Goal: Task Accomplishment & Management: Use online tool/utility

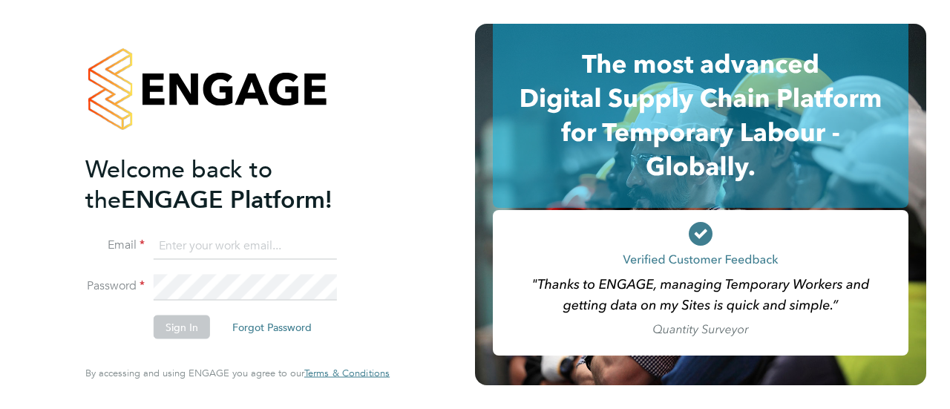
type input "Sophie.bolton@vistry.co.uk"
click at [188, 324] on button "Sign In" at bounding box center [182, 328] width 56 height 24
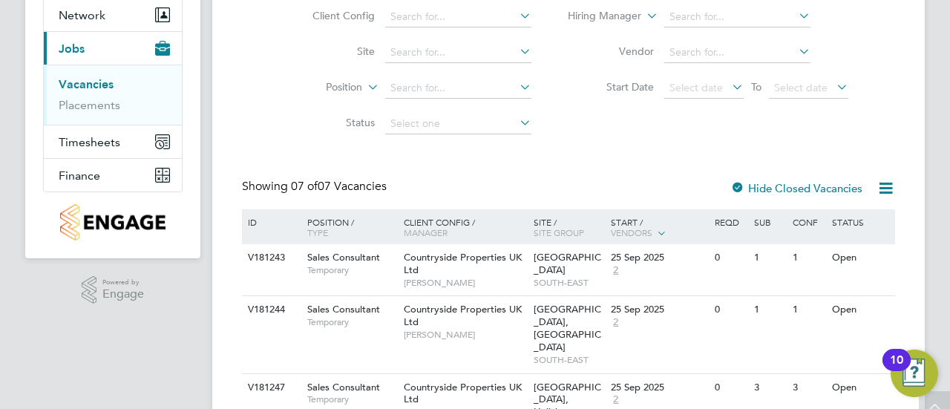
scroll to position [144, 0]
click at [108, 108] on link "Placements" at bounding box center [90, 106] width 62 height 14
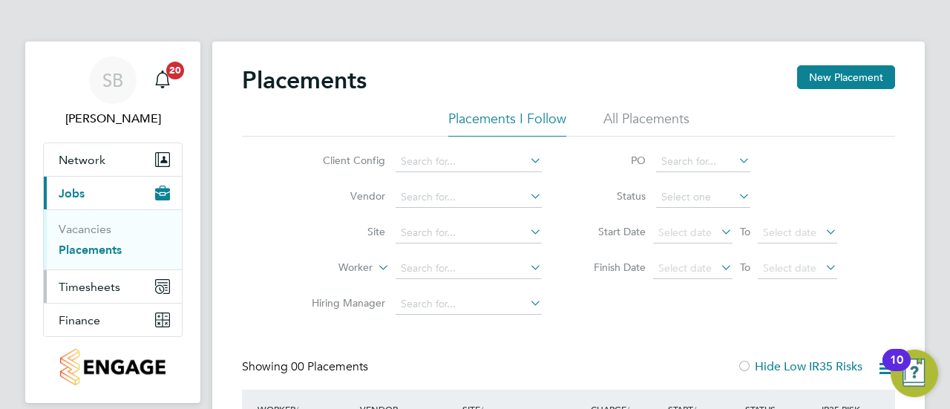
click at [103, 285] on span "Timesheets" at bounding box center [90, 287] width 62 height 14
click at [97, 267] on link "Timesheets" at bounding box center [90, 262] width 62 height 14
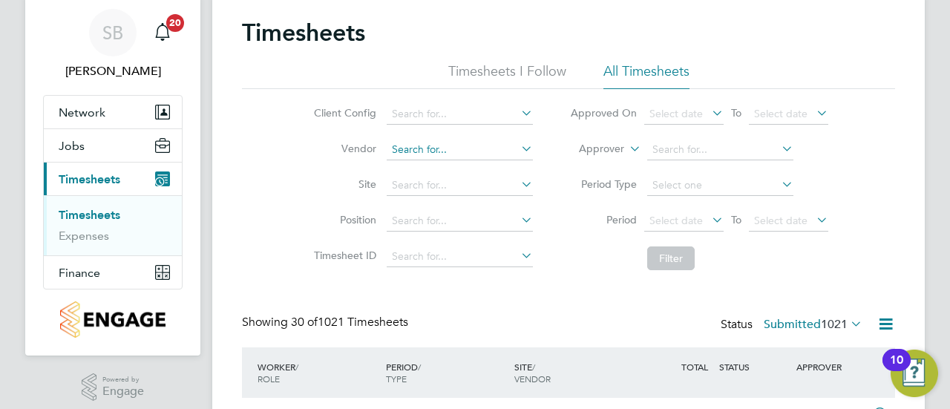
click at [419, 155] on input at bounding box center [460, 150] width 146 height 21
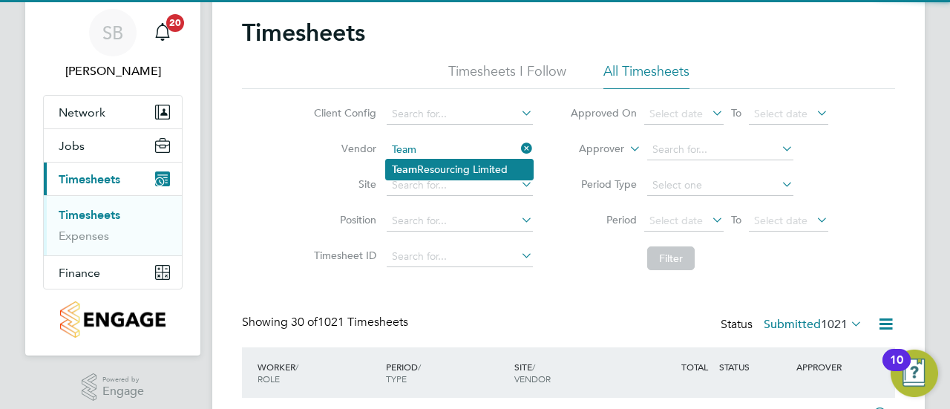
click at [435, 167] on li "Team Resourcing Limited" at bounding box center [459, 170] width 147 height 20
type input "Team Resourcing Limited"
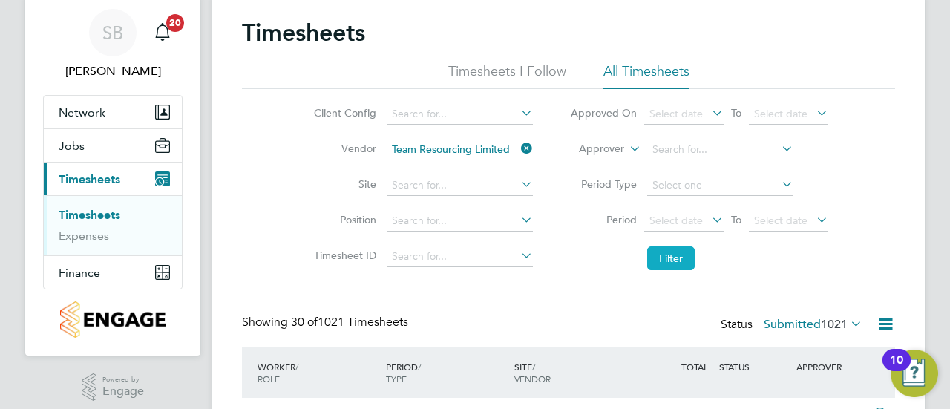
click at [663, 261] on button "Filter" at bounding box center [671, 259] width 48 height 24
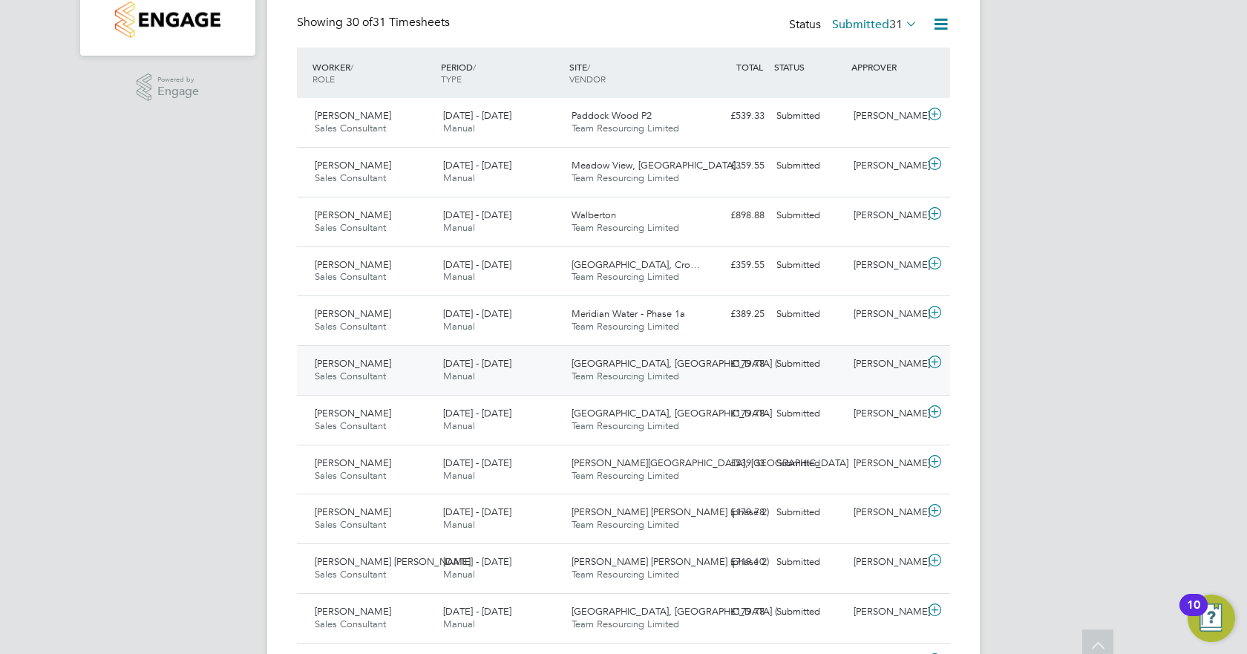
scroll to position [324, 0]
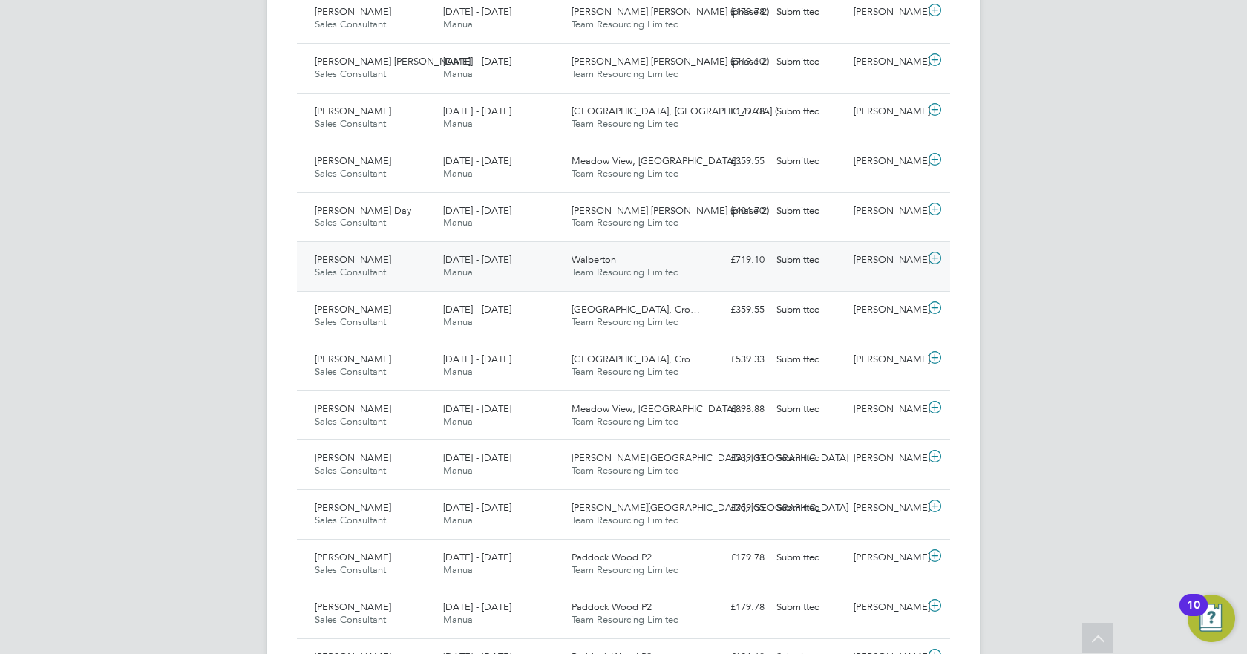
click at [644, 264] on div "Walberton Team Resourcing Limited" at bounding box center [630, 266] width 128 height 37
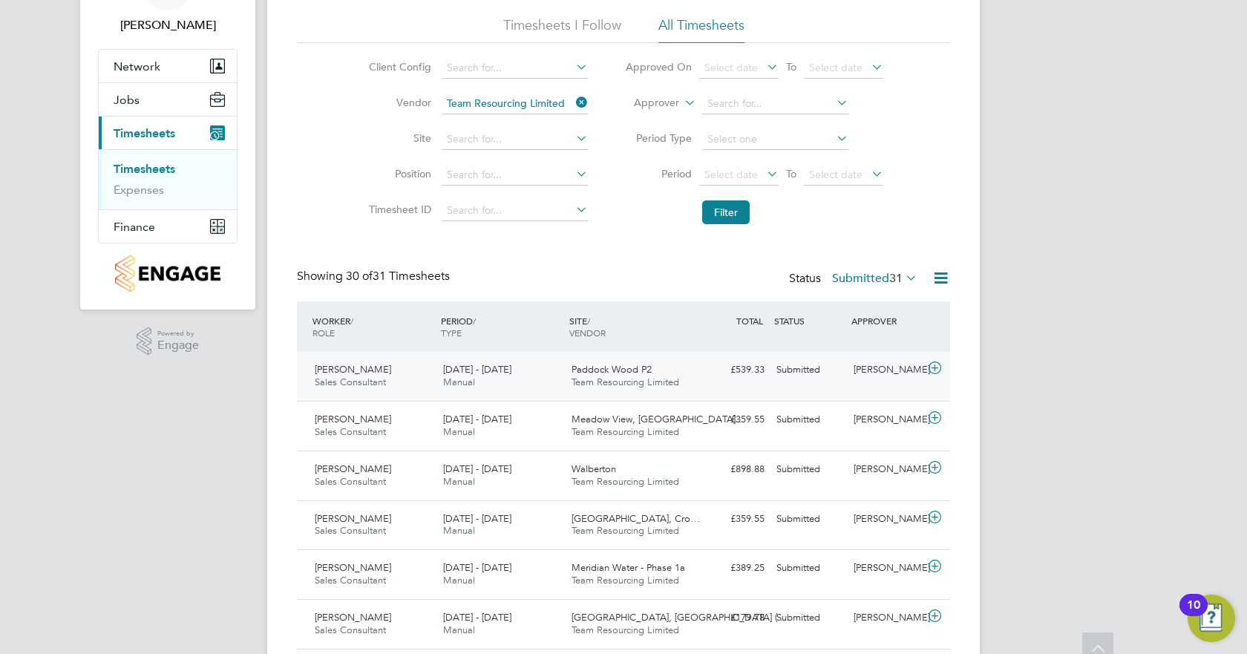
scroll to position [95, 0]
click at [426, 383] on div "[PERSON_NAME] Sales Consultant [DATE] - [DATE]" at bounding box center [373, 374] width 128 height 37
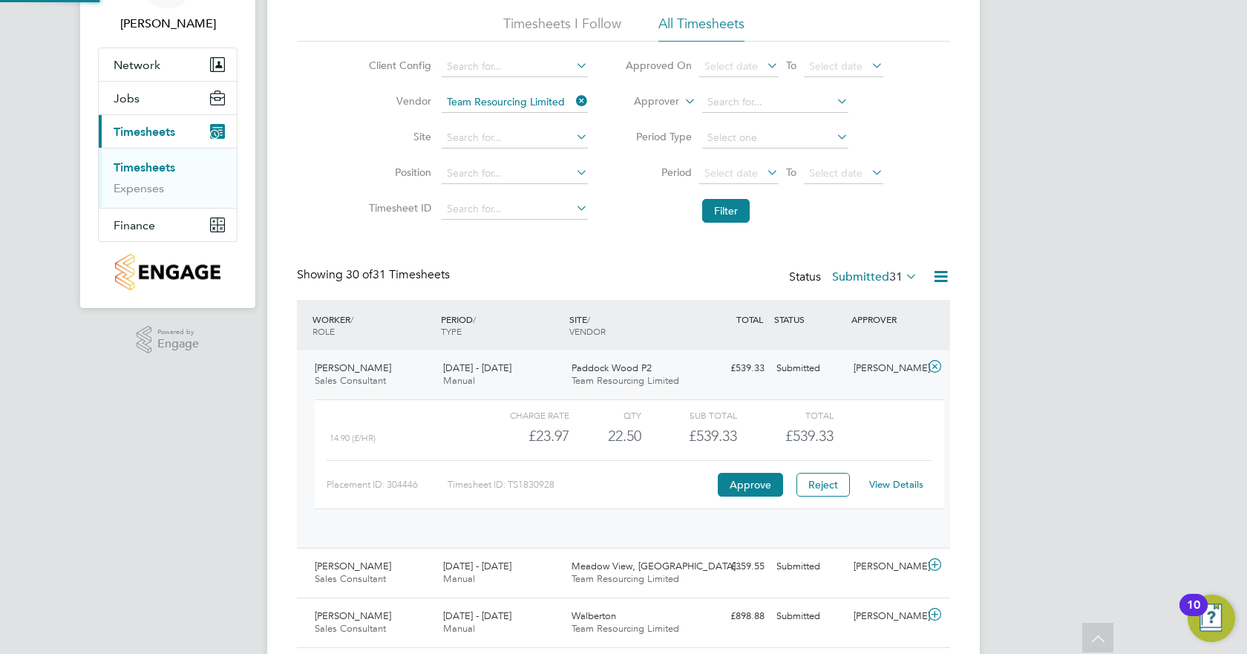
scroll to position [25, 145]
